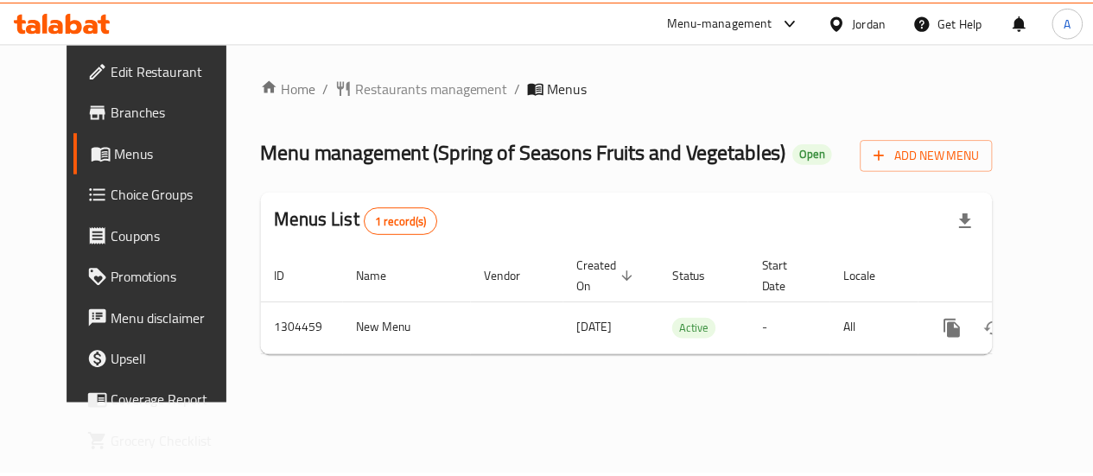
scroll to position [0, 6]
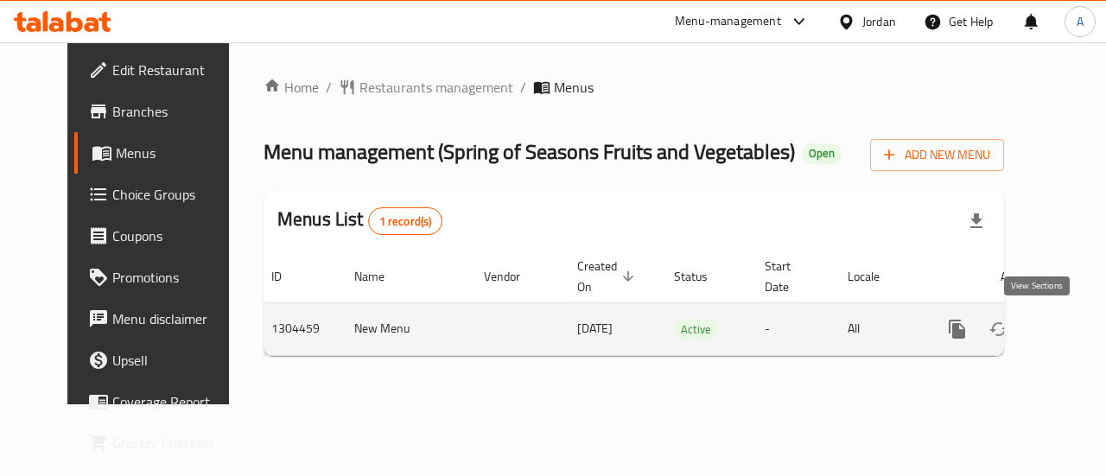
click at [1061, 337] on link "enhanced table" at bounding box center [1081, 328] width 41 height 41
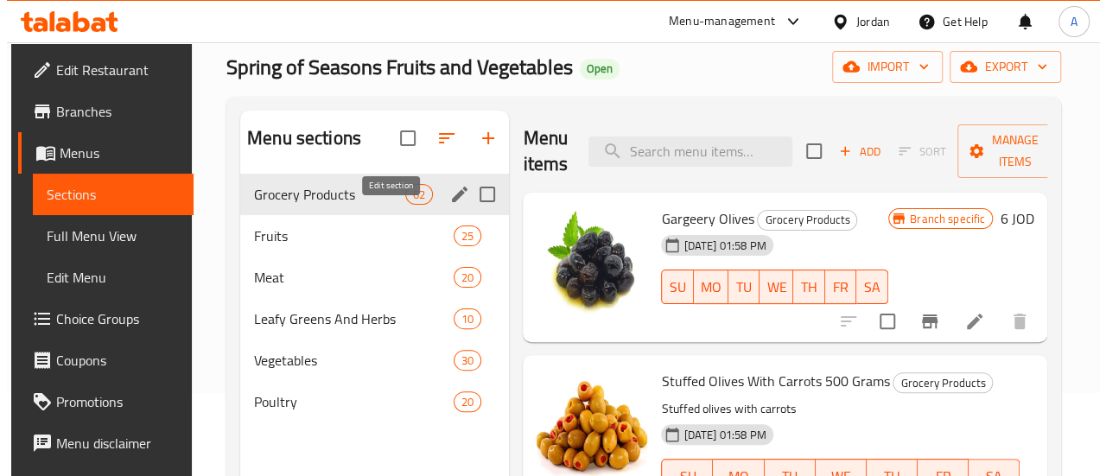
scroll to position [86, 0]
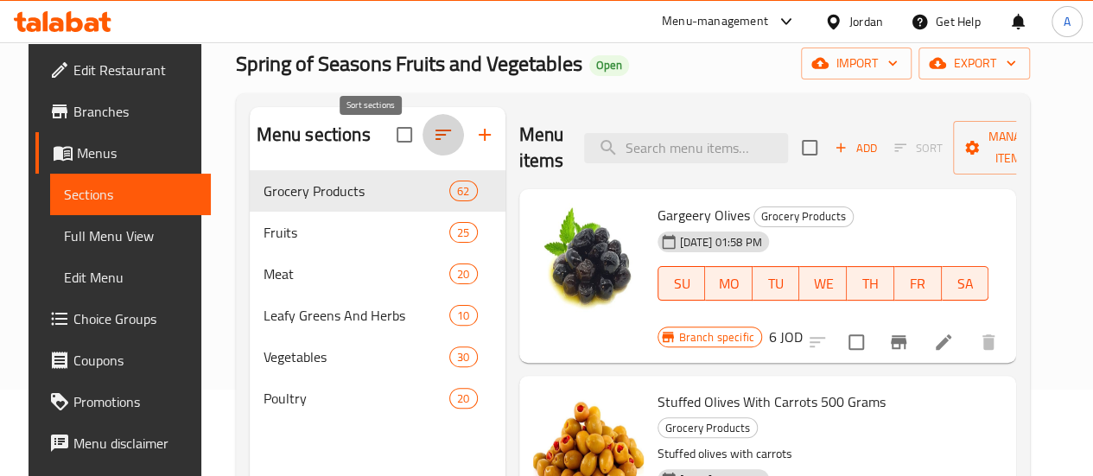
click at [433, 145] on icon "button" at bounding box center [443, 134] width 21 height 21
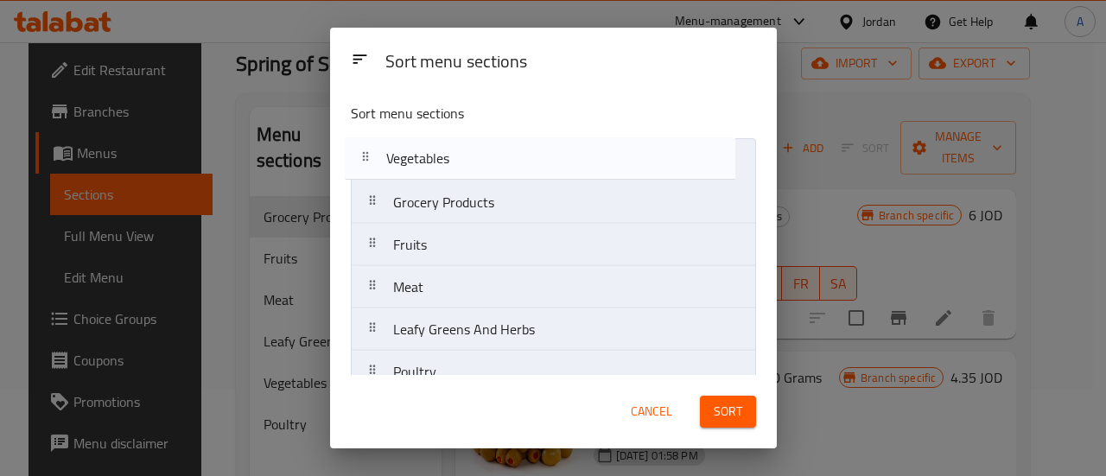
scroll to position [0, 0]
drag, startPoint x: 473, startPoint y: 333, endPoint x: 467, endPoint y: 150, distance: 182.4
click at [467, 150] on nav "Grocery Products Fruits Meat Leafy Greens And Herbs Vegetables Poultry" at bounding box center [553, 267] width 405 height 256
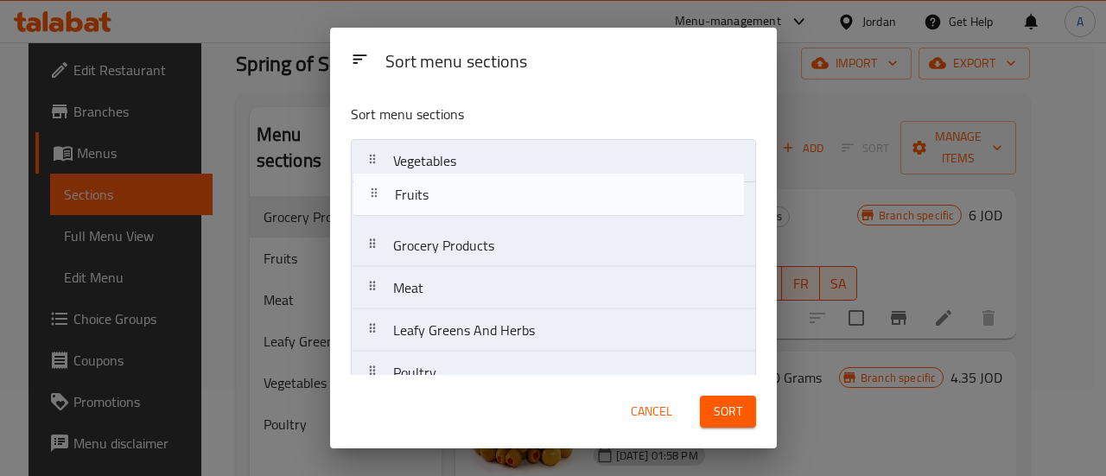
drag, startPoint x: 456, startPoint y: 264, endPoint x: 459, endPoint y: 206, distance: 57.1
click at [459, 206] on nav "Vegetables Grocery Products Fruits Meat Leafy Greens And Herbs Poultry" at bounding box center [553, 267] width 405 height 256
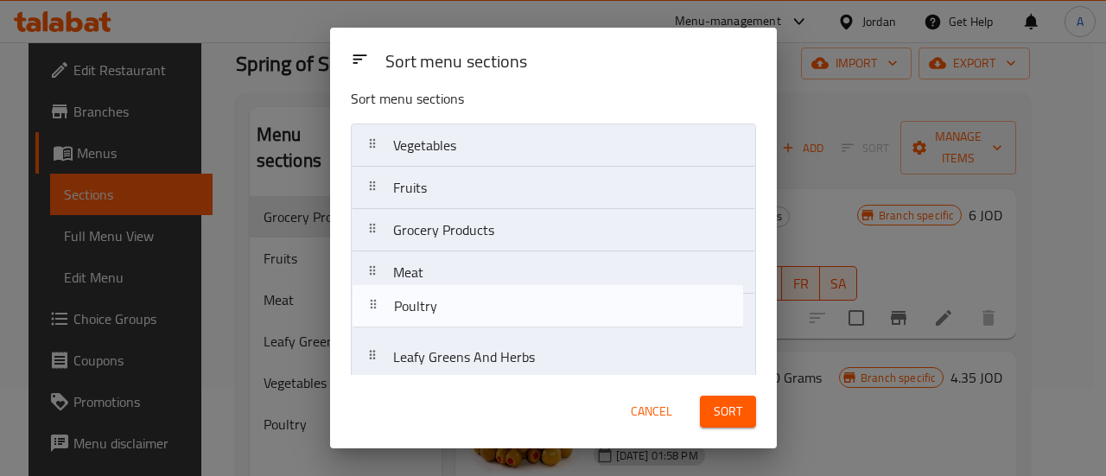
scroll to position [16, 0]
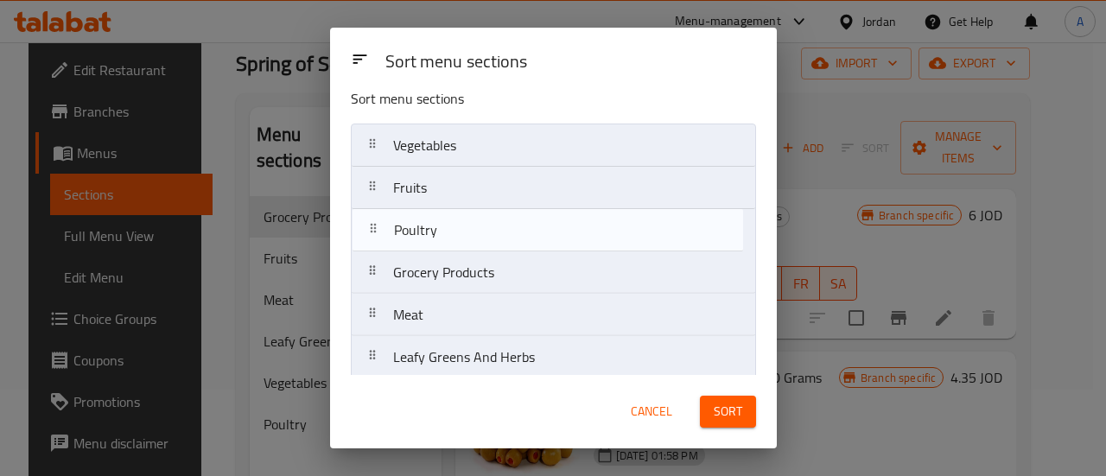
drag, startPoint x: 451, startPoint y: 370, endPoint x: 453, endPoint y: 219, distance: 150.3
click at [453, 219] on nav "Vegetables Fruits Grocery Products Meat Leafy Greens And Herbs Poultry" at bounding box center [553, 252] width 405 height 256
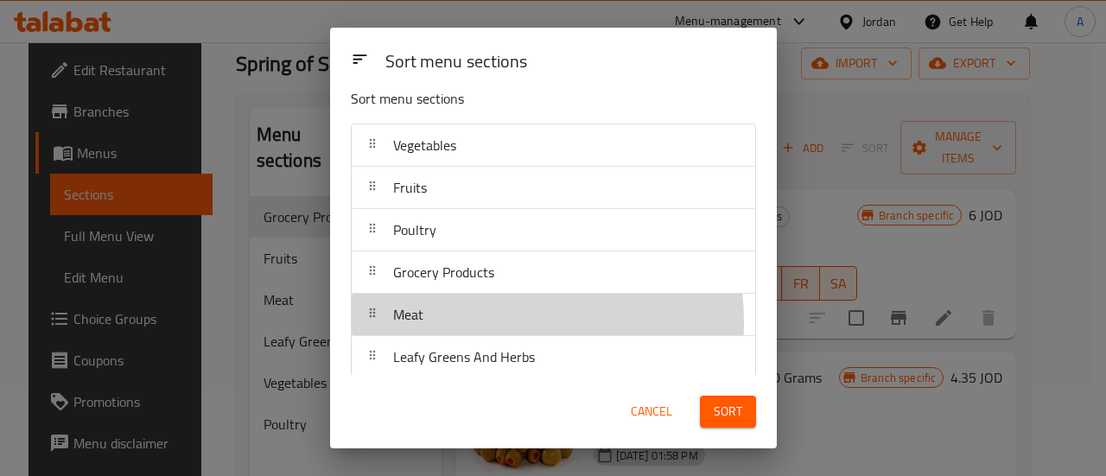
scroll to position [17, 0]
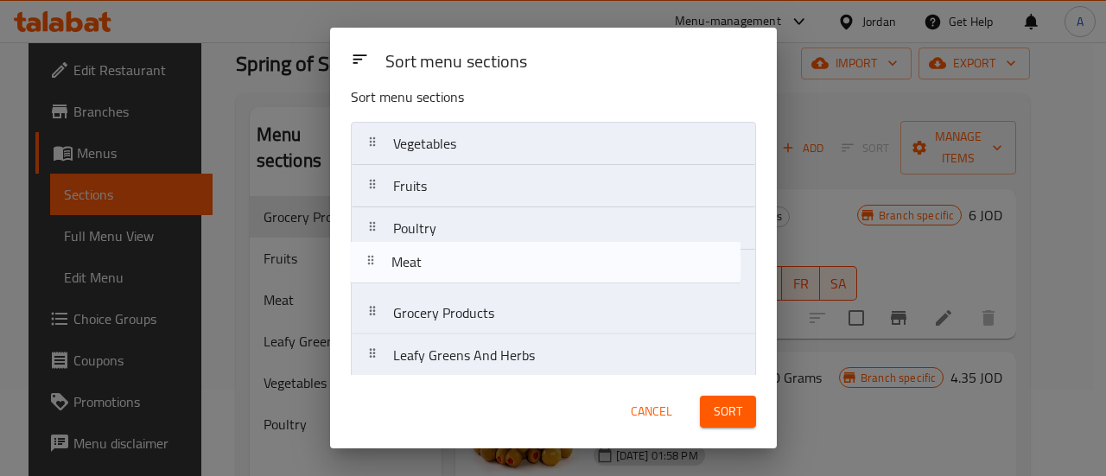
drag, startPoint x: 454, startPoint y: 321, endPoint x: 454, endPoint y: 265, distance: 56.2
click at [454, 265] on nav "Vegetables Fruits Poultry Grocery Products Meat Leafy Greens And Herbs" at bounding box center [553, 250] width 405 height 256
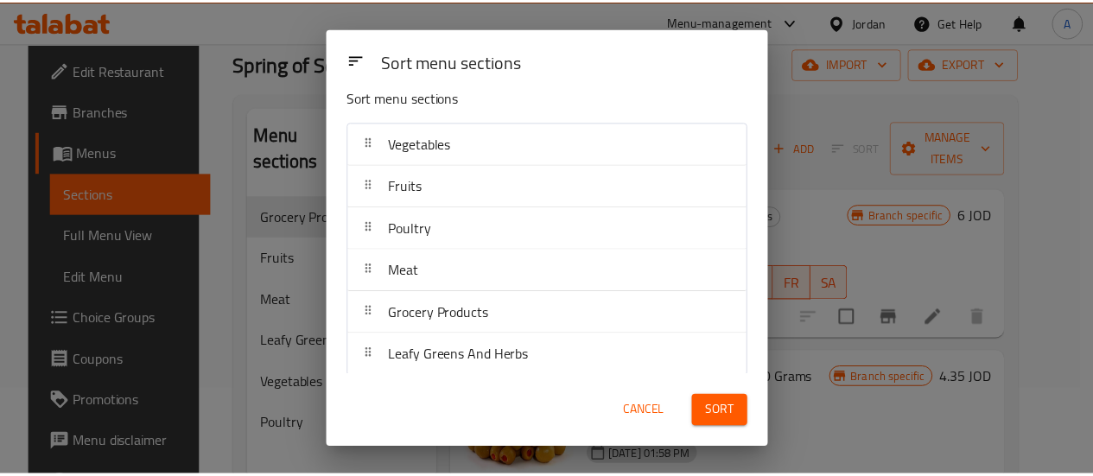
scroll to position [24, 0]
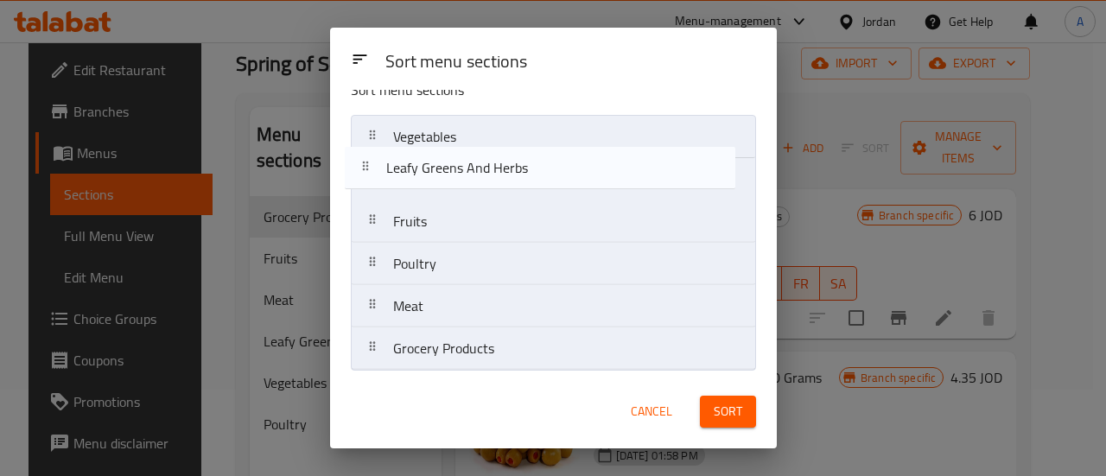
drag, startPoint x: 547, startPoint y: 361, endPoint x: 541, endPoint y: 178, distance: 183.3
click at [541, 178] on nav "Vegetables Fruits Poultry Meat Grocery Products Leafy Greens And Herbs" at bounding box center [553, 243] width 405 height 256
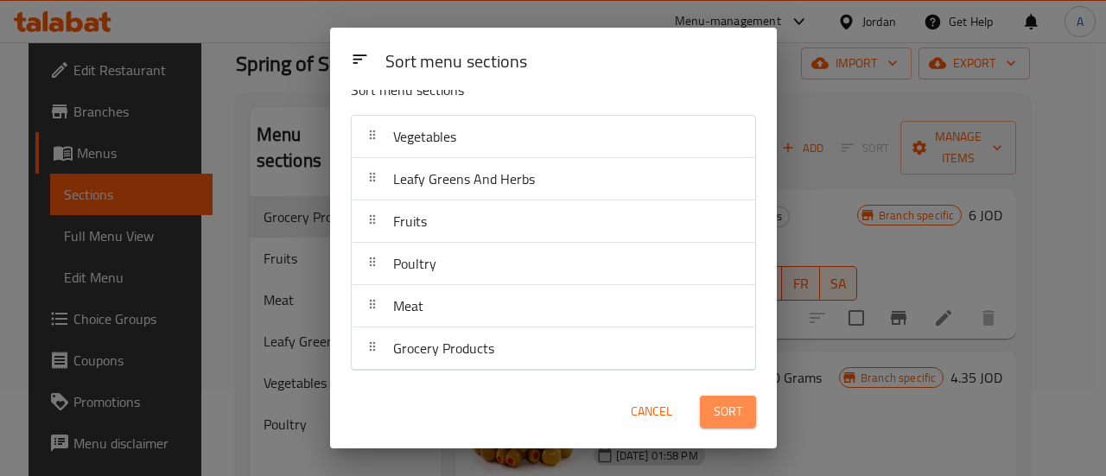
click at [721, 410] on span "Sort" at bounding box center [728, 412] width 29 height 22
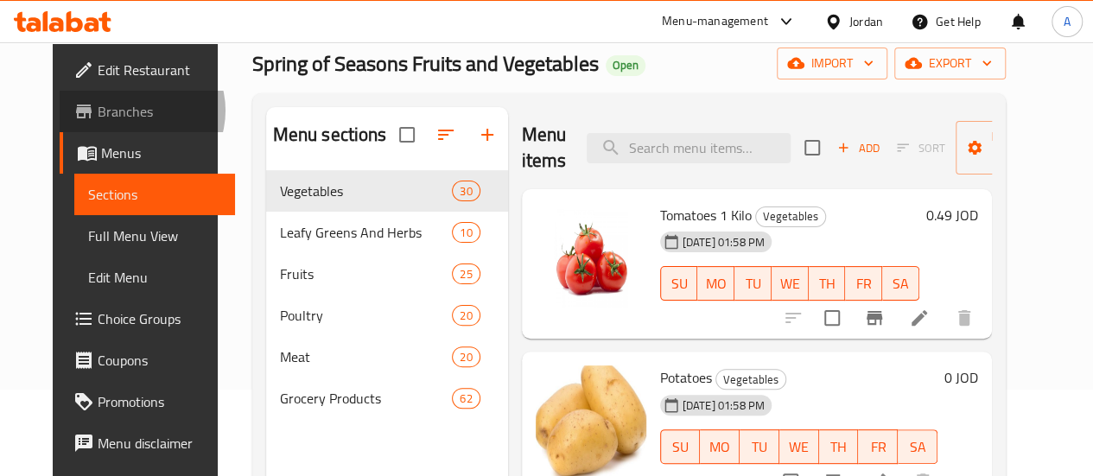
click at [98, 111] on span "Branches" at bounding box center [160, 111] width 124 height 21
